Goal: Task Accomplishment & Management: Manage account settings

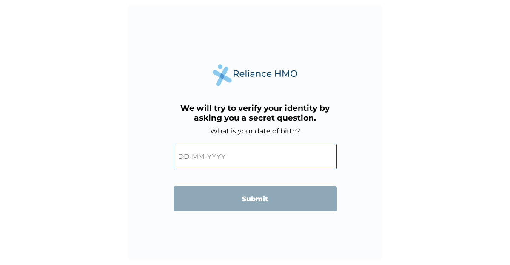
click at [200, 152] on input "text" at bounding box center [254, 157] width 163 height 26
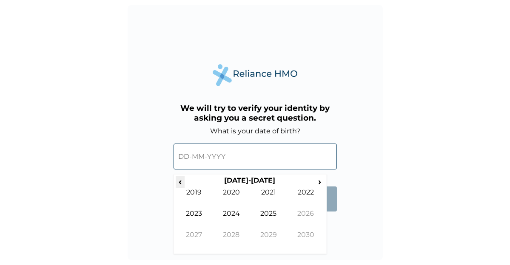
click at [181, 182] on span "‹" at bounding box center [180, 181] width 9 height 11
click at [305, 190] on td "1992" at bounding box center [305, 198] width 37 height 21
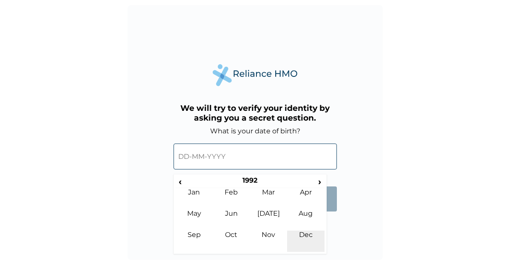
click at [307, 231] on td "Dec" at bounding box center [305, 241] width 37 height 21
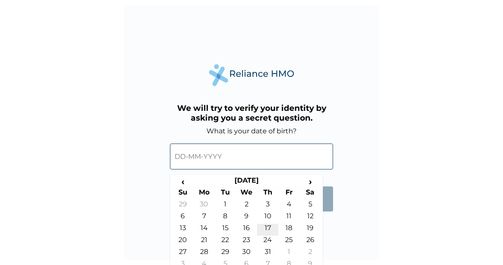
click at [270, 230] on td "17" at bounding box center [267, 230] width 21 height 12
type input "17-12-1992"
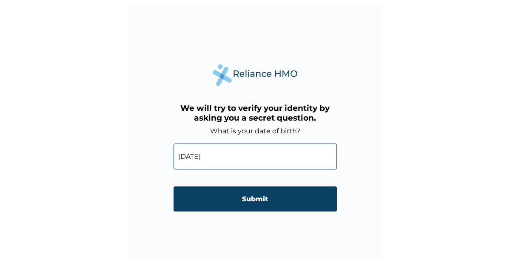
click at [258, 199] on input "Submit" at bounding box center [254, 199] width 163 height 25
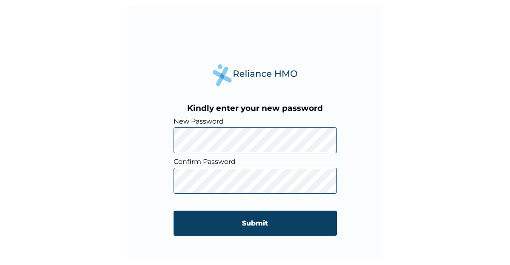
click at [356, 194] on div "Kindly enter your new password New Password Confirm Password Submit" at bounding box center [255, 132] width 255 height 255
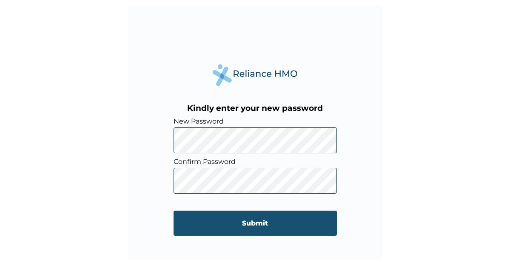
click at [260, 226] on input "Submit" at bounding box center [254, 223] width 163 height 25
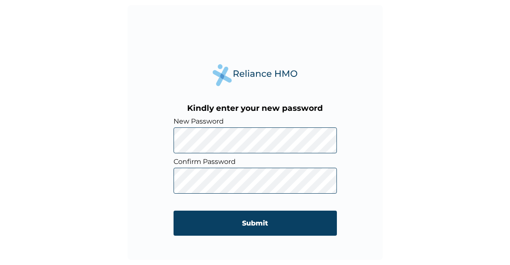
click at [197, 199] on form "New Password Confirm Password Submit" at bounding box center [254, 180] width 163 height 127
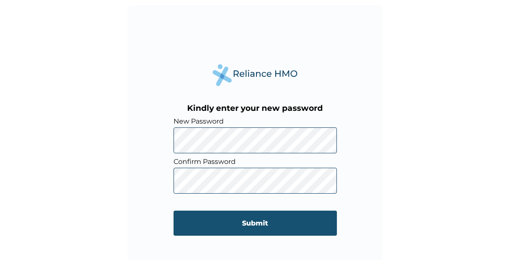
click at [246, 224] on input "Submit" at bounding box center [254, 223] width 163 height 25
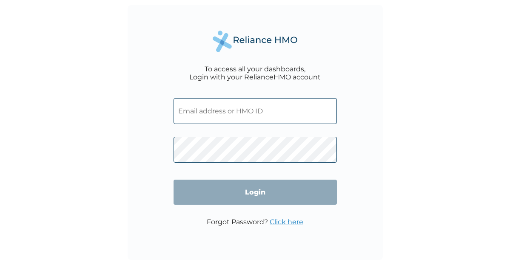
type input "[EMAIL_ADDRESS][DOMAIN_NAME]"
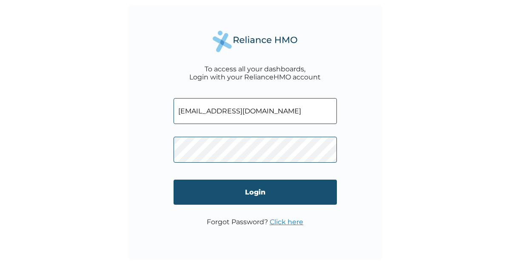
click at [254, 191] on input "Login" at bounding box center [254, 192] width 163 height 25
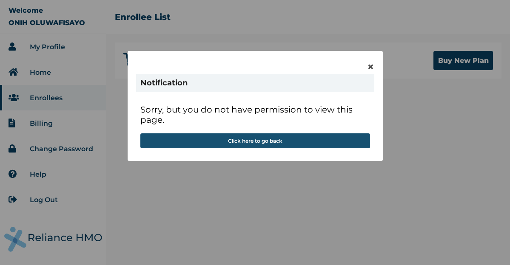
click at [282, 142] on button "Click here to go back" at bounding box center [255, 141] width 230 height 15
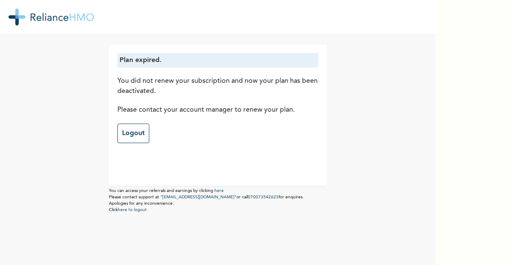
click at [20, 75] on div "Plan expired. You did not renew your subscription and now your plan has been de…" at bounding box center [217, 132] width 435 height 265
